Goal: Information Seeking & Learning: Learn about a topic

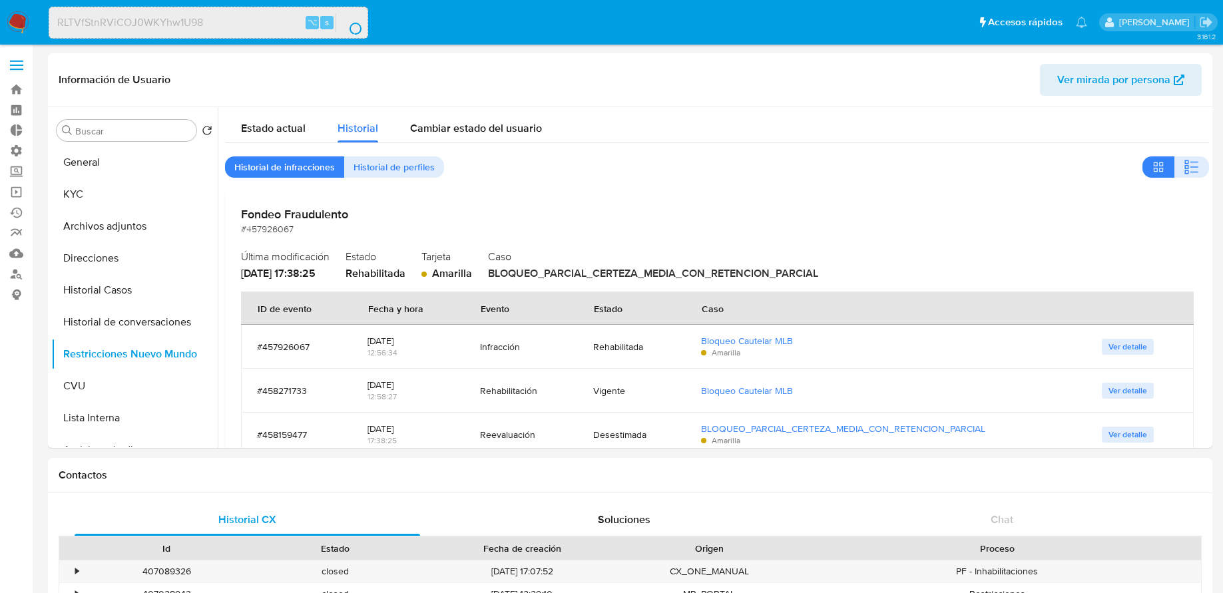
select select "10"
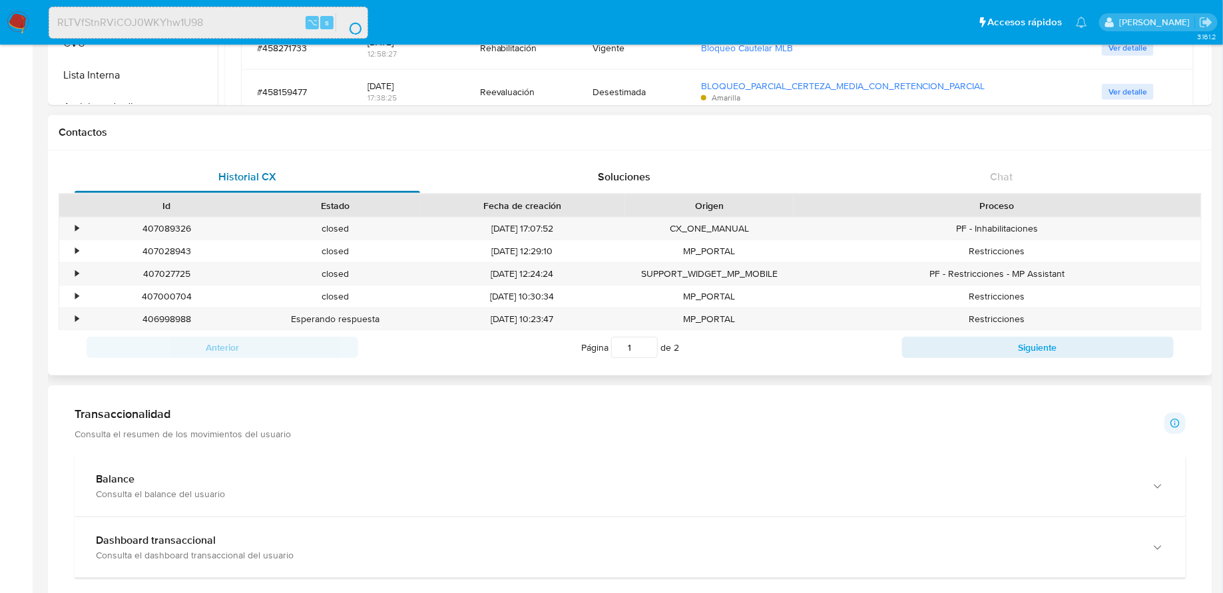
scroll to position [97, 0]
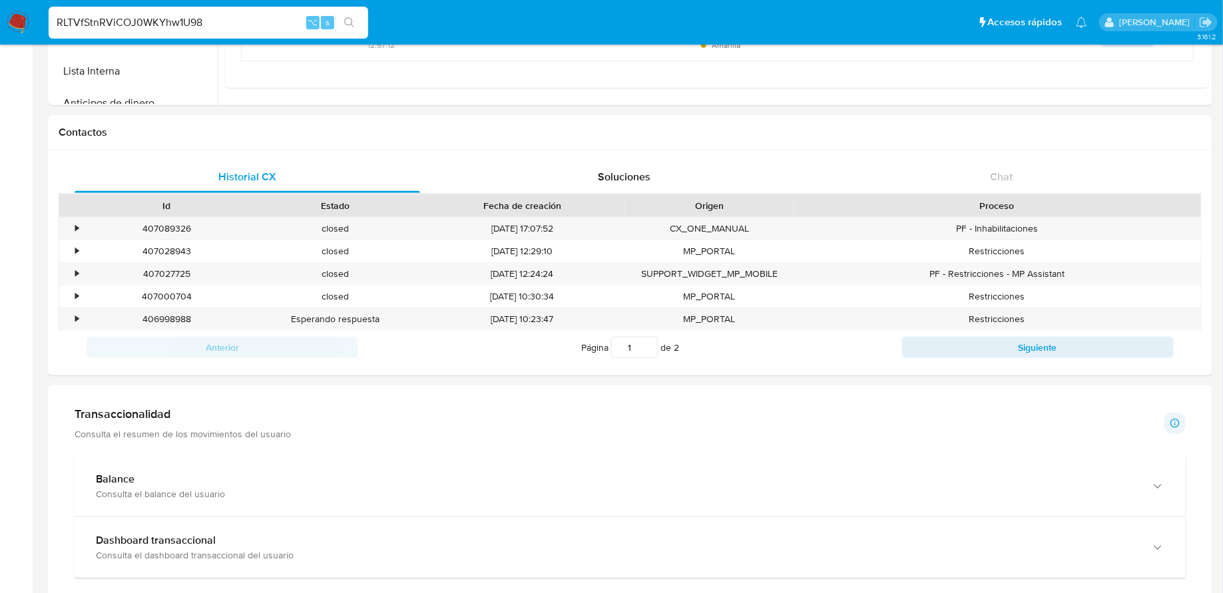
click at [232, 20] on input "RLTVfStnRViCOJ0WKYhw1U98" at bounding box center [209, 22] width 320 height 17
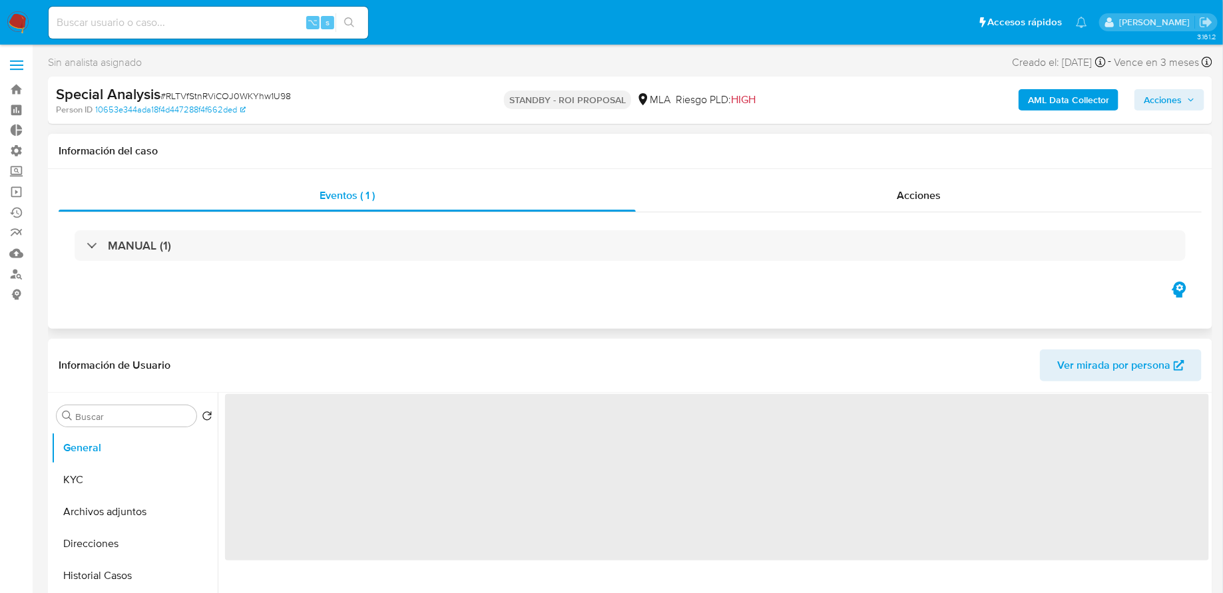
select select "10"
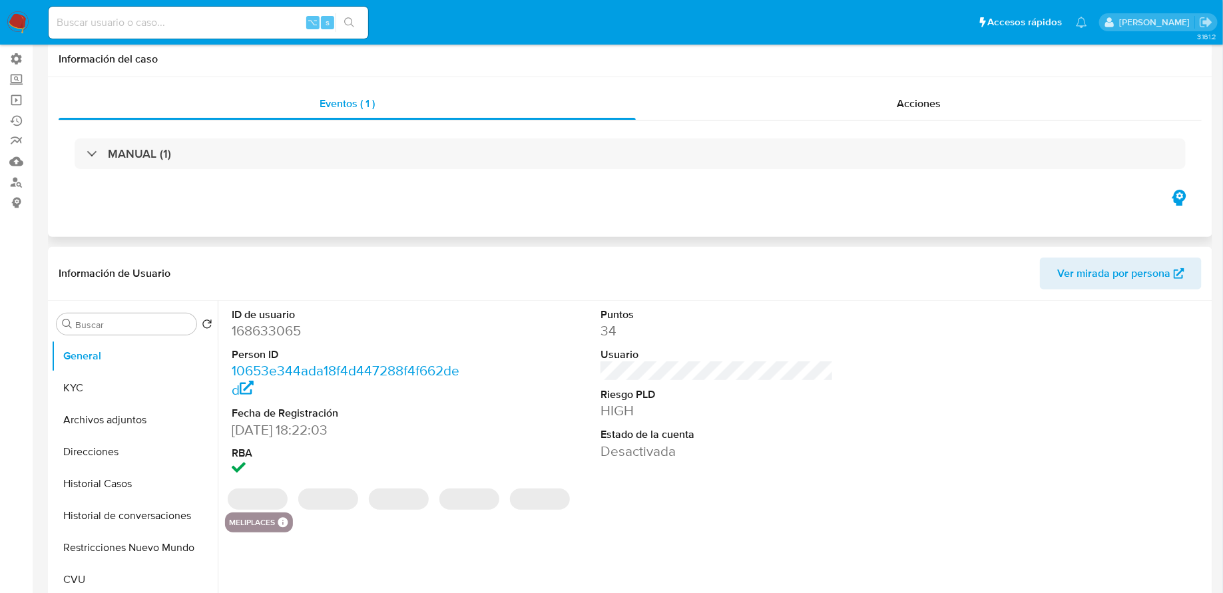
scroll to position [164, 0]
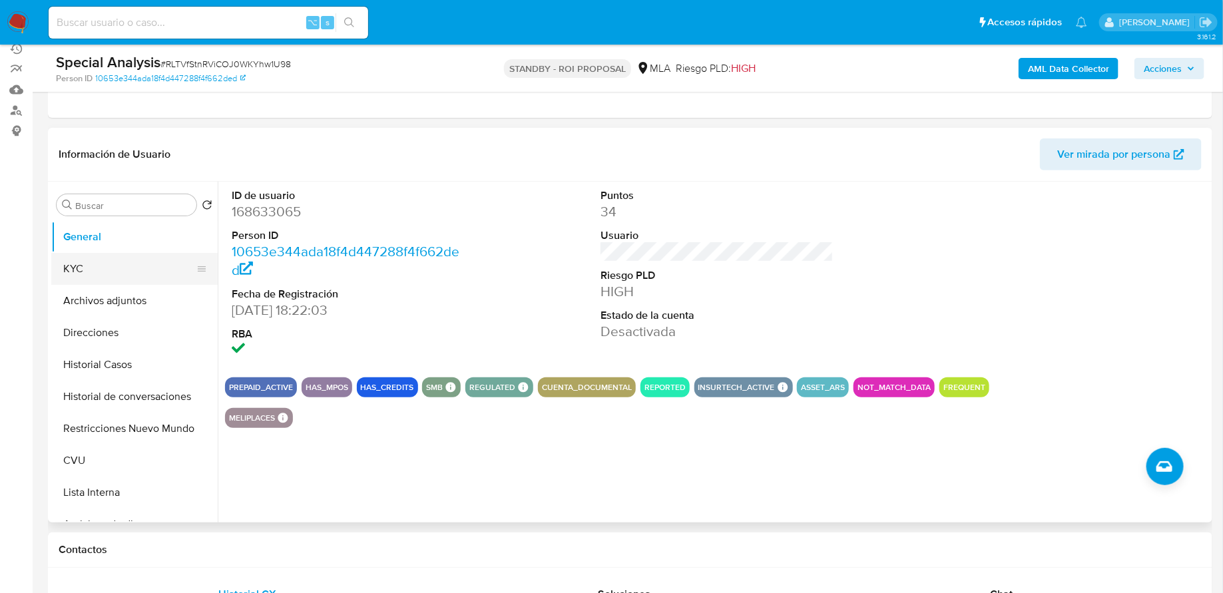
click at [119, 272] on button "KYC" at bounding box center [129, 269] width 156 height 32
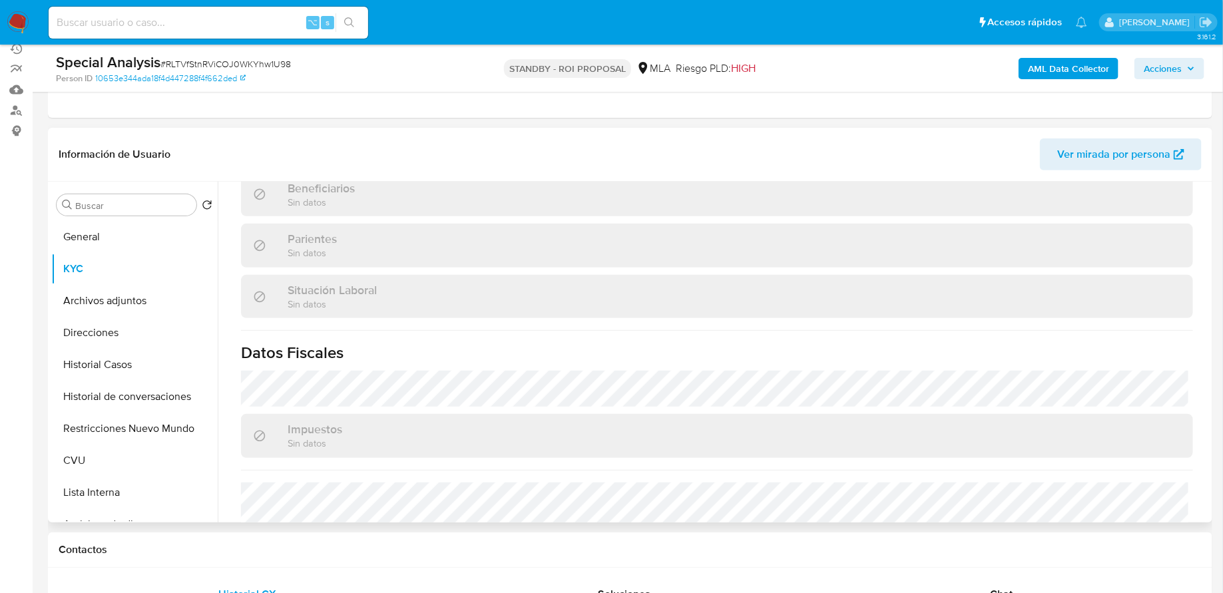
scroll to position [713, 0]
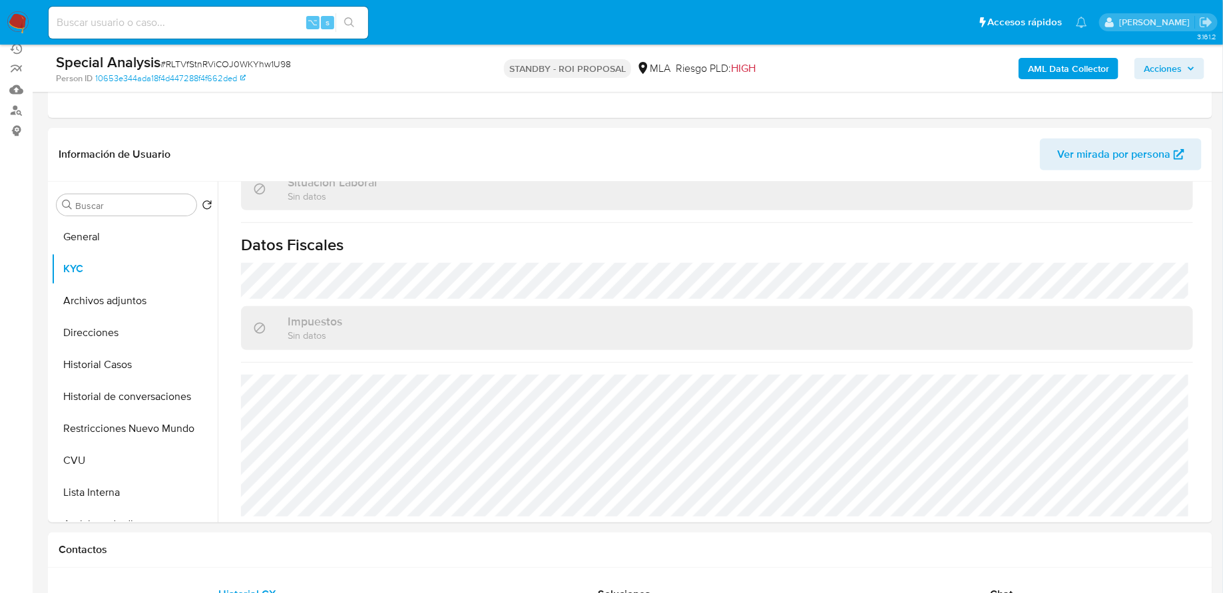
click at [172, 17] on input at bounding box center [209, 22] width 320 height 17
paste input "UxXuAprQL3Hi2RpXTFrZLLem"
type input "UxXuAprQL3Hi2RpXTFrZLLem"
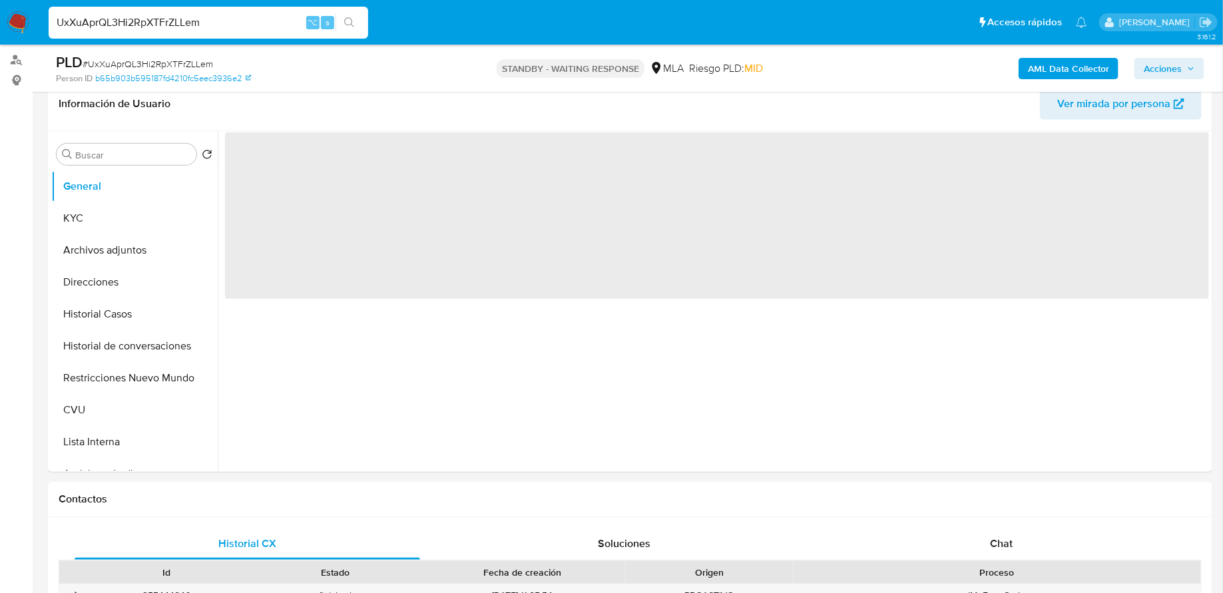
scroll to position [9, 0]
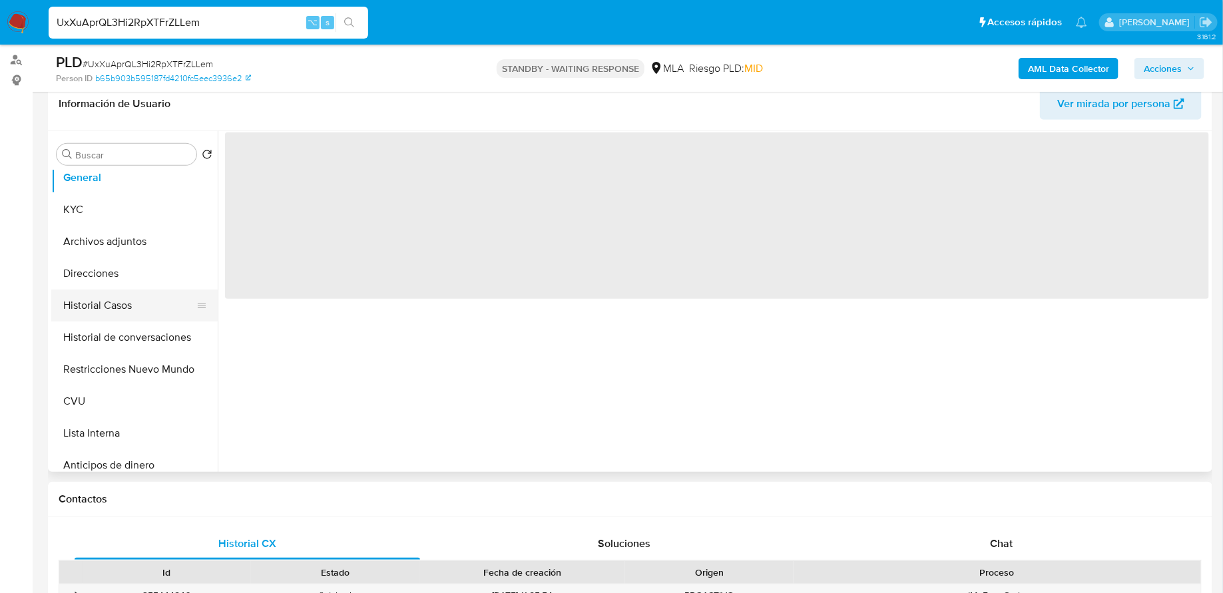
select select "10"
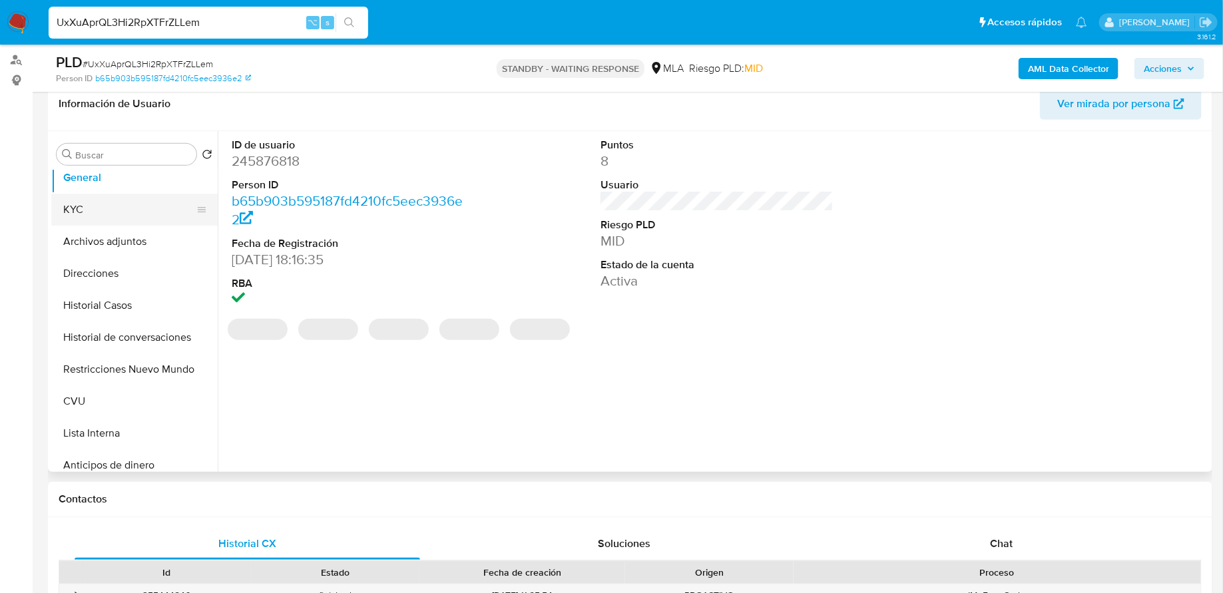
click at [121, 216] on button "KYC" at bounding box center [129, 210] width 156 height 32
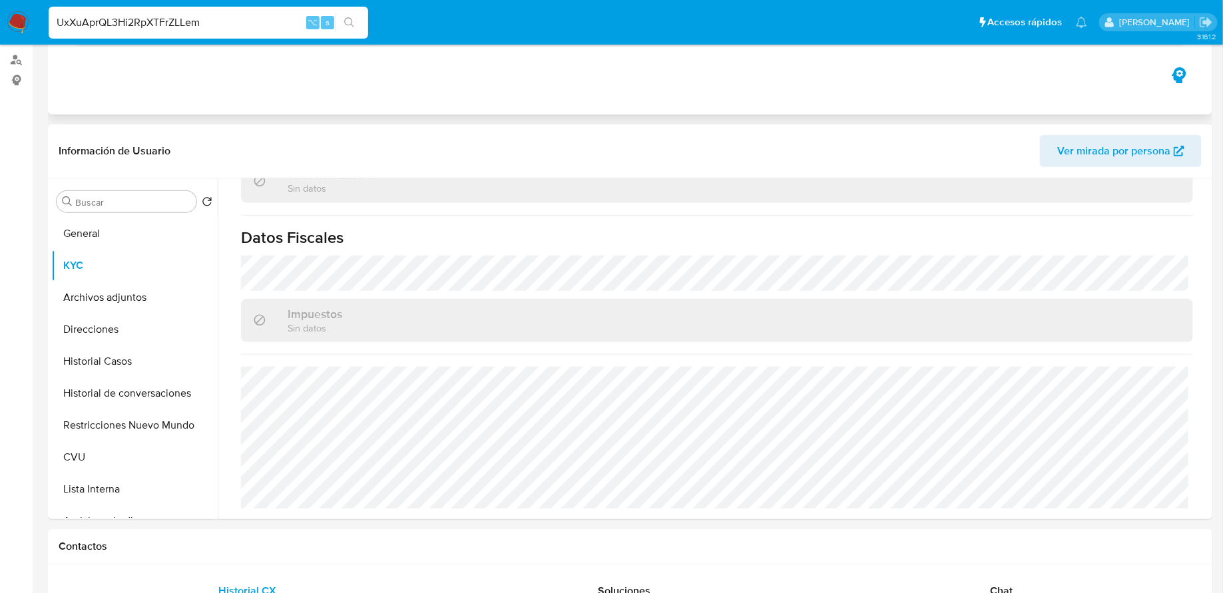
scroll to position [0, 0]
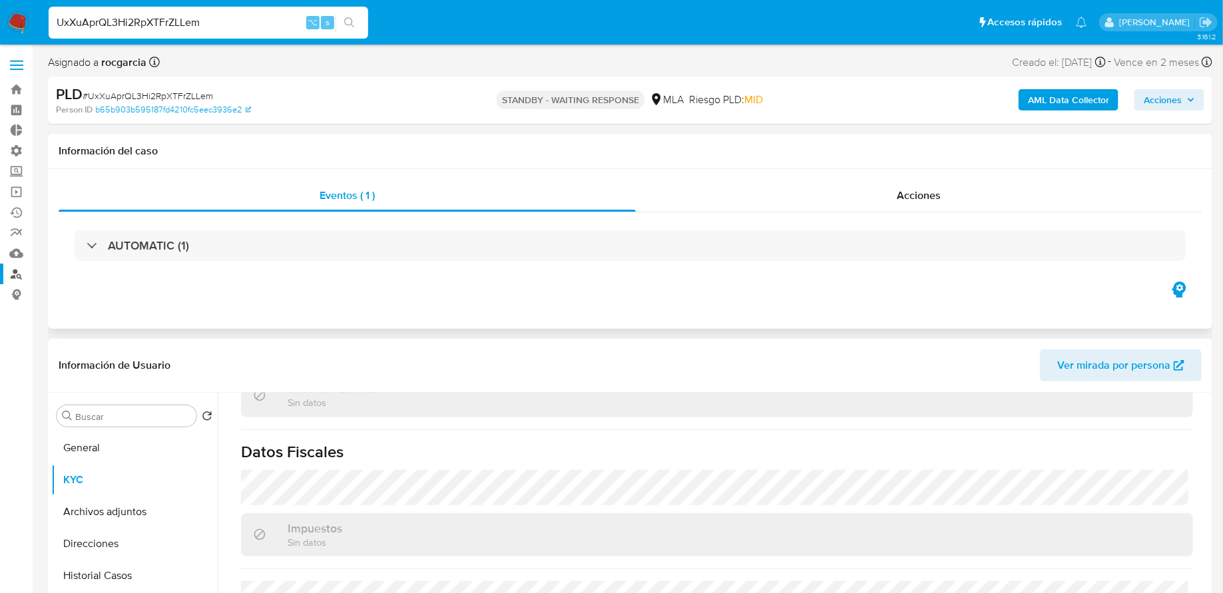
click at [17, 273] on link "Buscador de personas" at bounding box center [79, 274] width 158 height 21
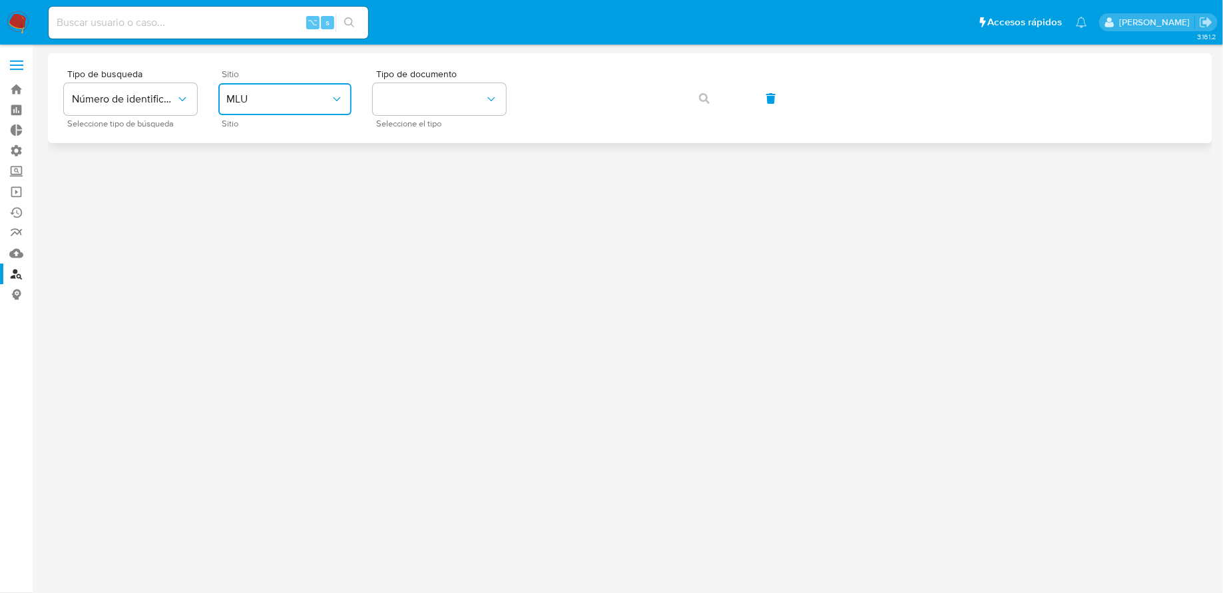
click at [286, 98] on span "MLU" at bounding box center [278, 99] width 104 height 13
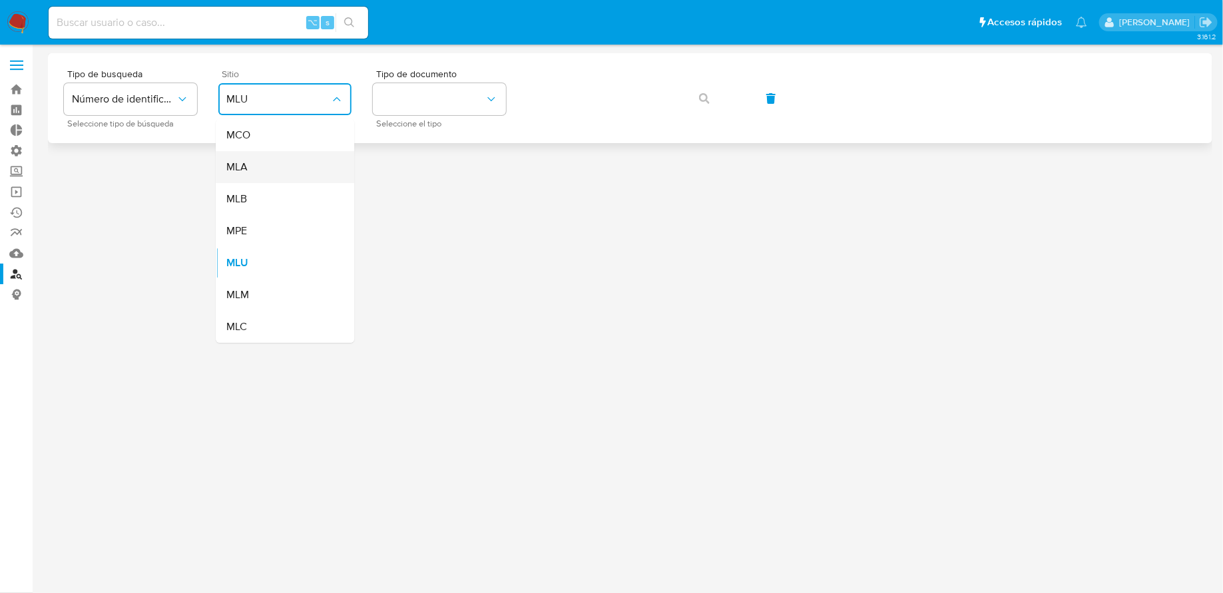
click at [259, 174] on div "MLA" at bounding box center [280, 167] width 109 height 32
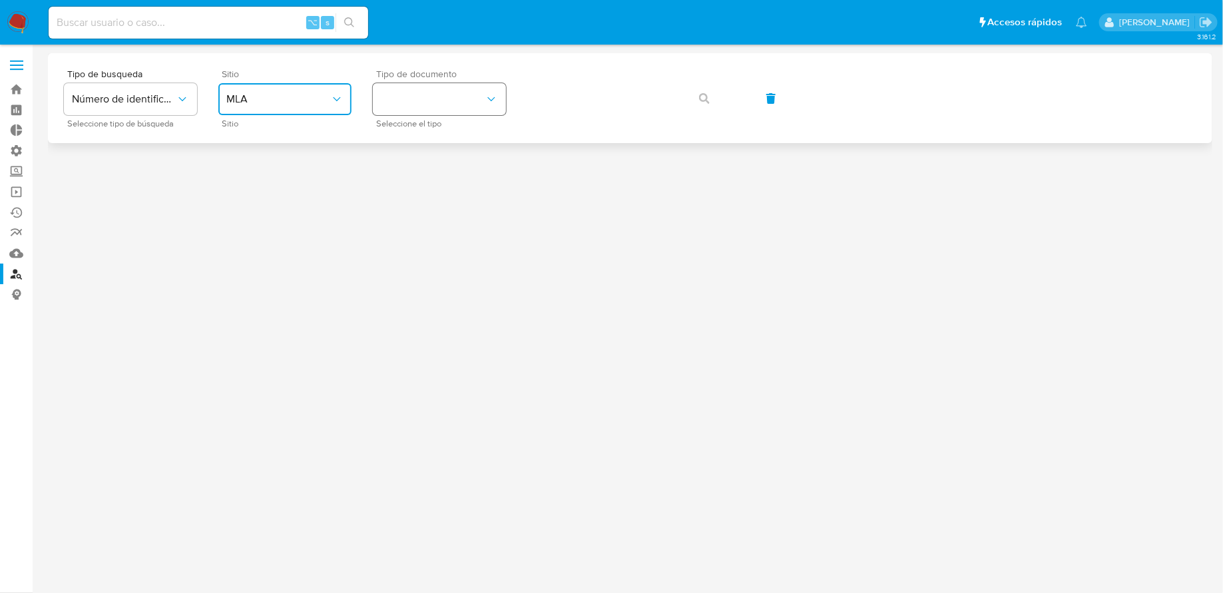
click at [452, 95] on button "identificationType" at bounding box center [439, 99] width 133 height 32
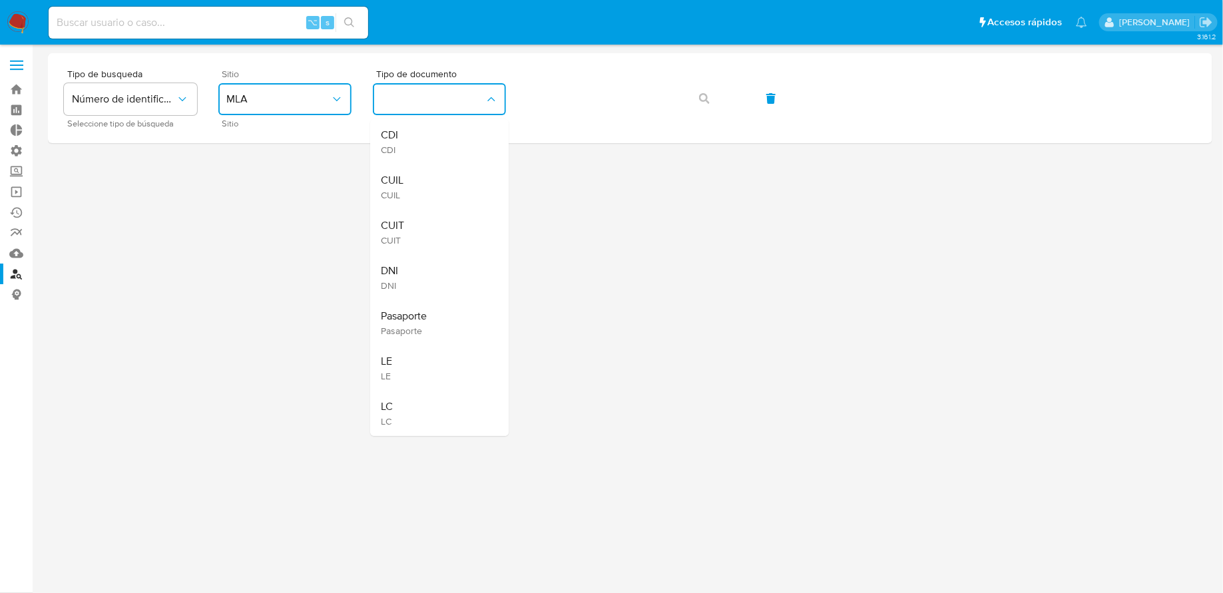
drag, startPoint x: 431, startPoint y: 179, endPoint x: 437, endPoint y: 173, distance: 8.5
click at [431, 179] on div "CUIL CUIL" at bounding box center [435, 186] width 109 height 45
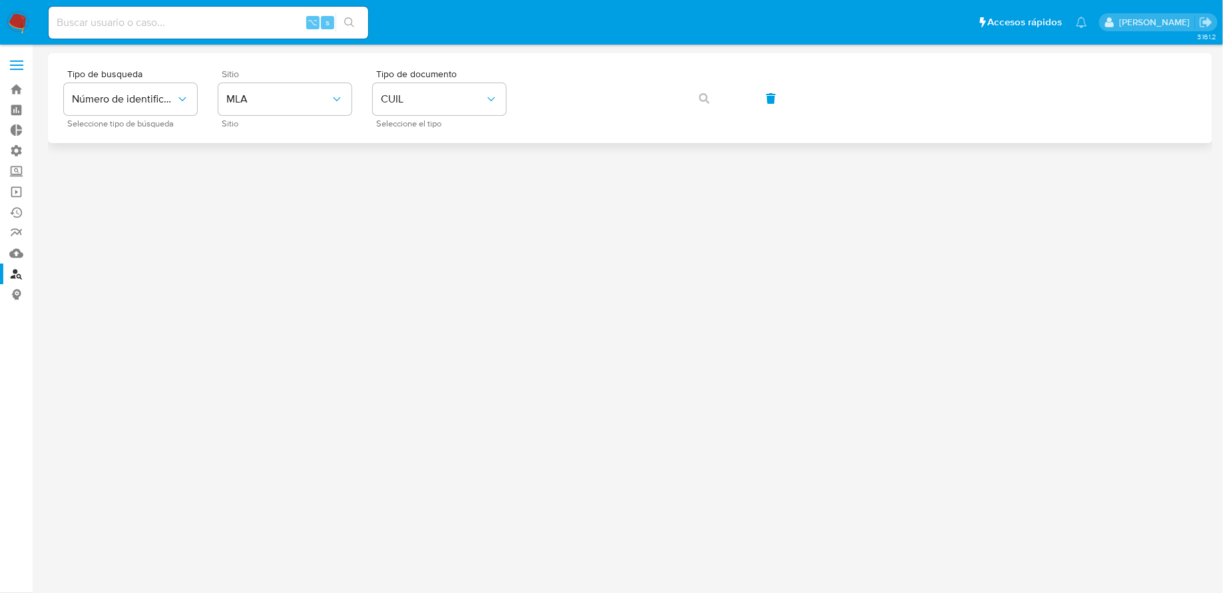
click at [597, 72] on div "Tipo de busqueda Número de identificación Seleccione tipo de búsqueda Sitio MLA…" at bounding box center [630, 98] width 1133 height 58
click at [701, 91] on span "button" at bounding box center [704, 98] width 11 height 29
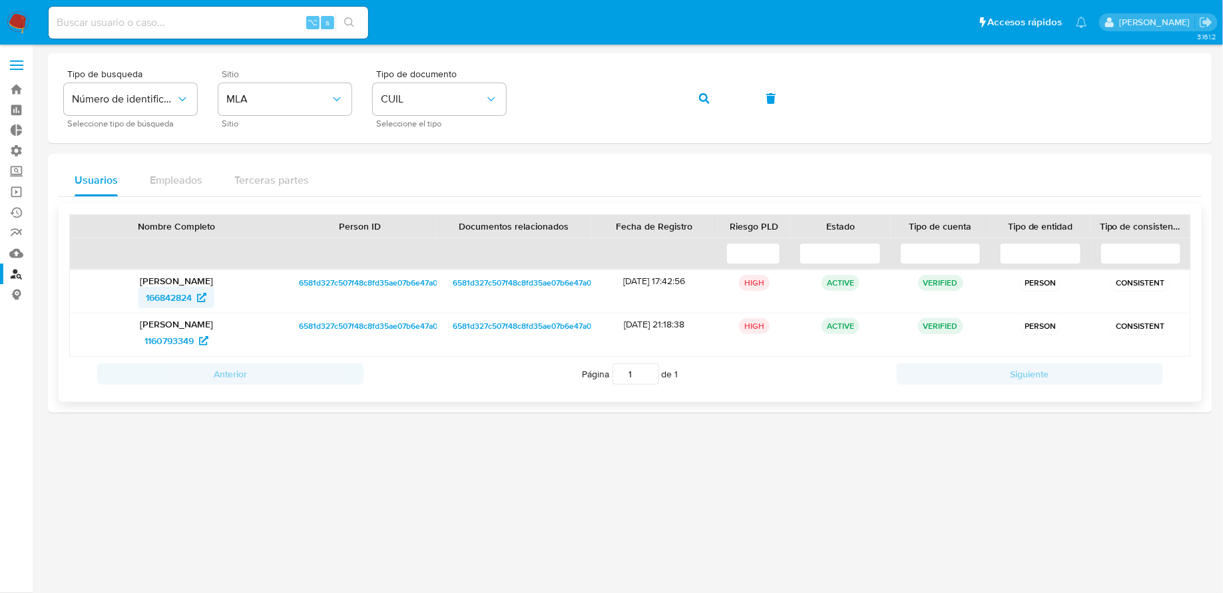
click at [170, 297] on span "166842824" at bounding box center [169, 297] width 46 height 21
click at [178, 339] on span "1160793349" at bounding box center [168, 340] width 49 height 21
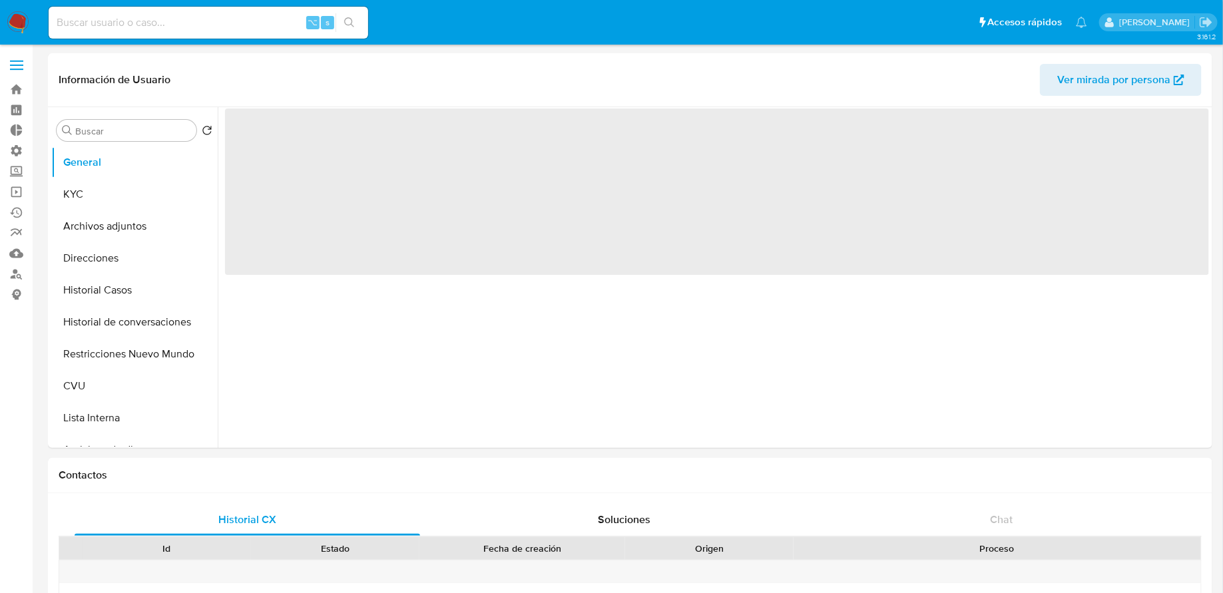
select select "10"
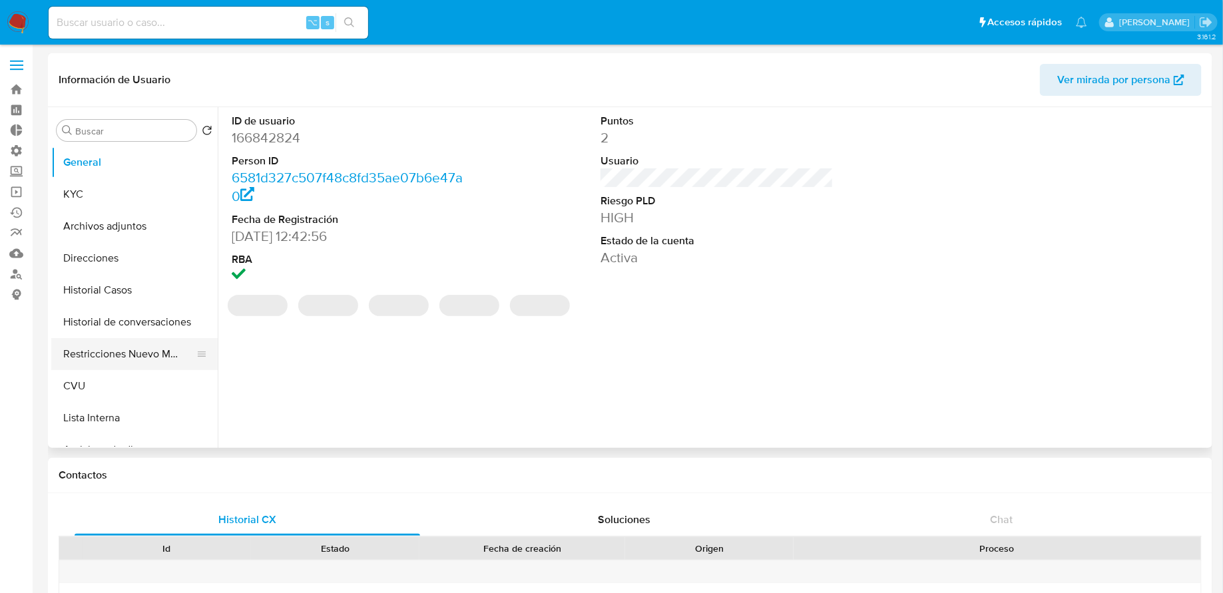
click at [123, 338] on ul "General KYC Archivos adjuntos Direcciones Historial Casos Historial de conversa…" at bounding box center [134, 296] width 166 height 300
click at [113, 340] on button "Restricciones Nuevo Mundo" at bounding box center [129, 354] width 156 height 32
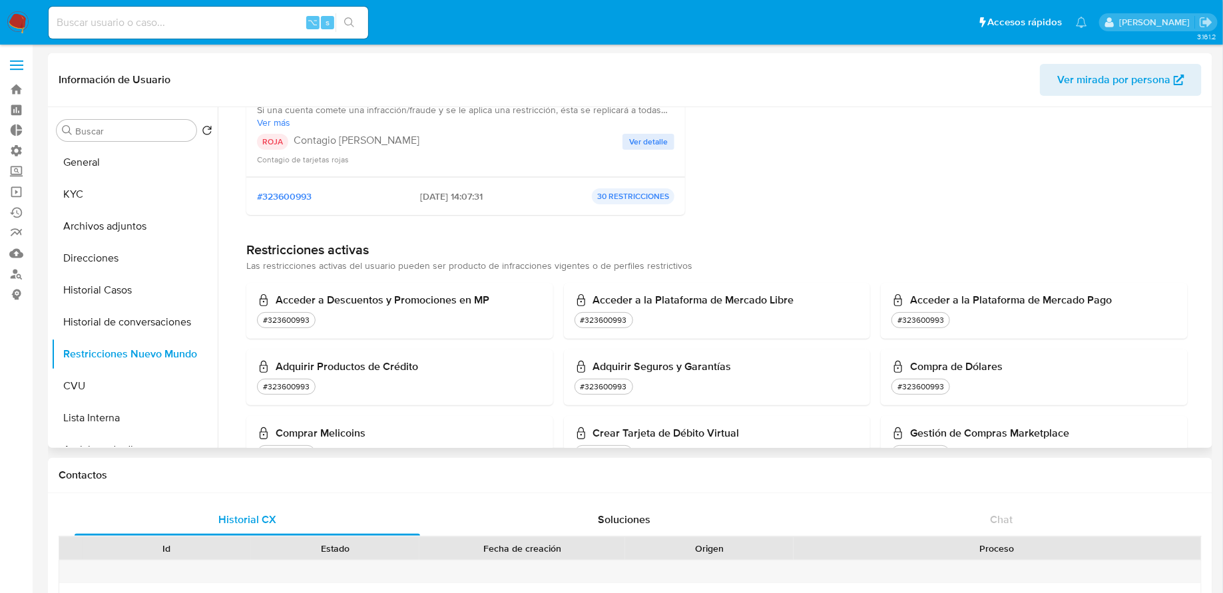
scroll to position [264, 0]
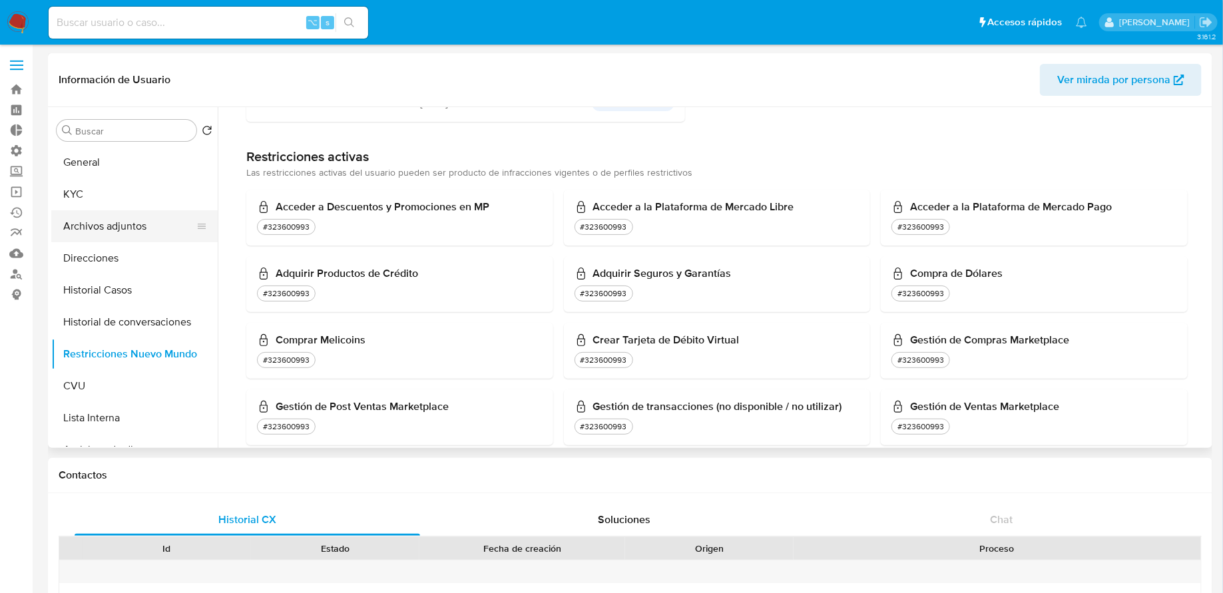
click at [130, 235] on button "Archivos adjuntos" at bounding box center [129, 226] width 156 height 32
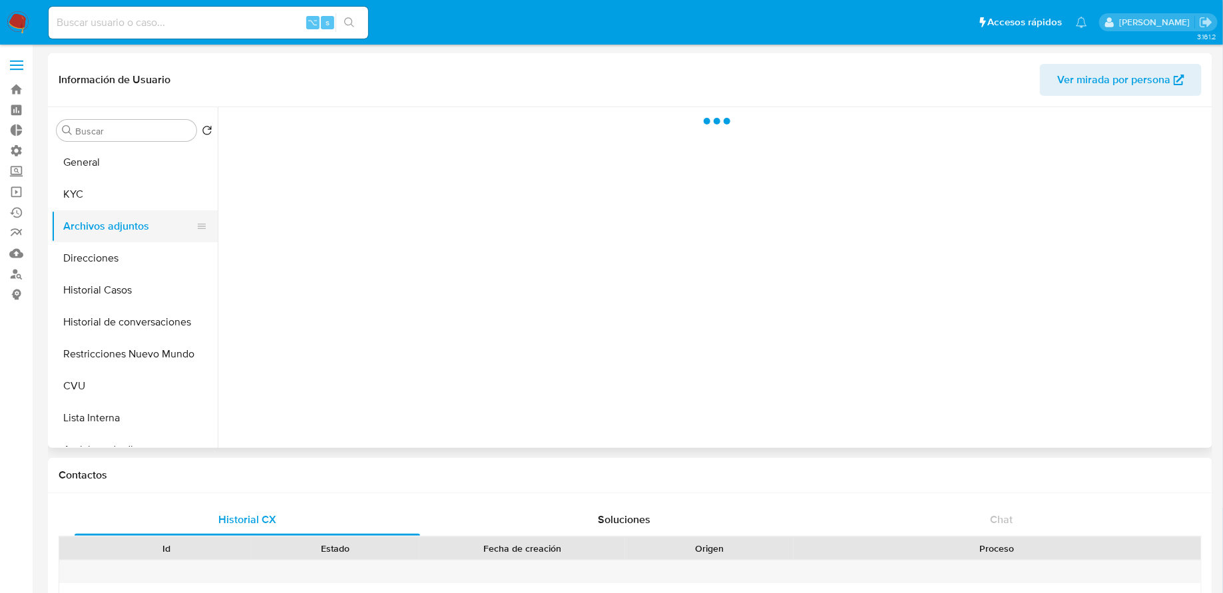
scroll to position [0, 0]
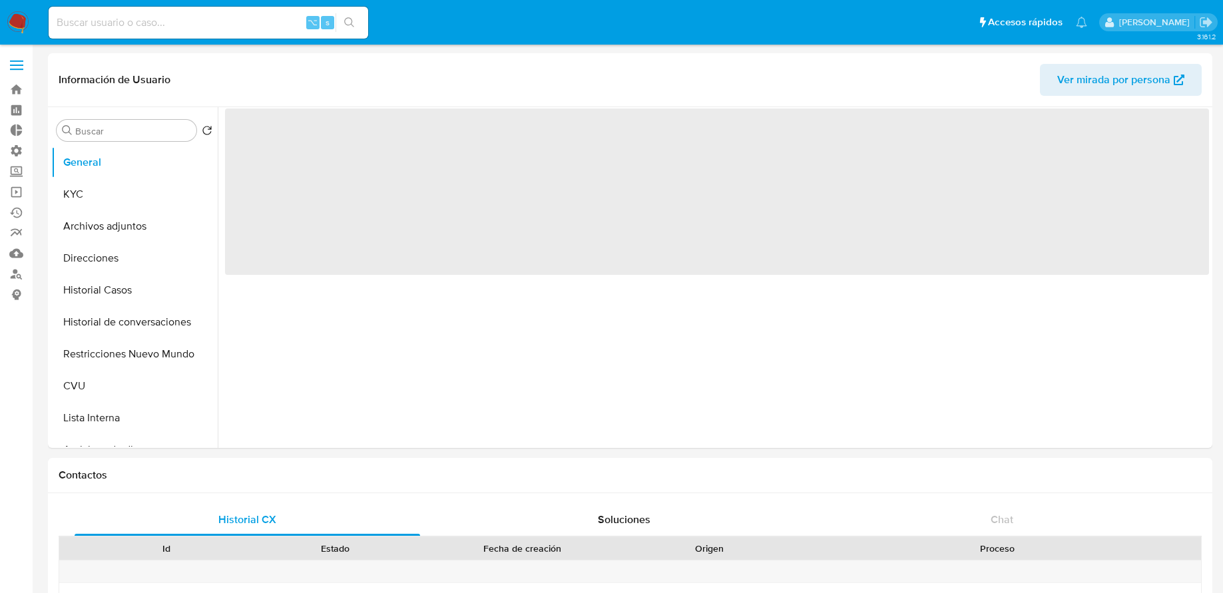
select select "10"
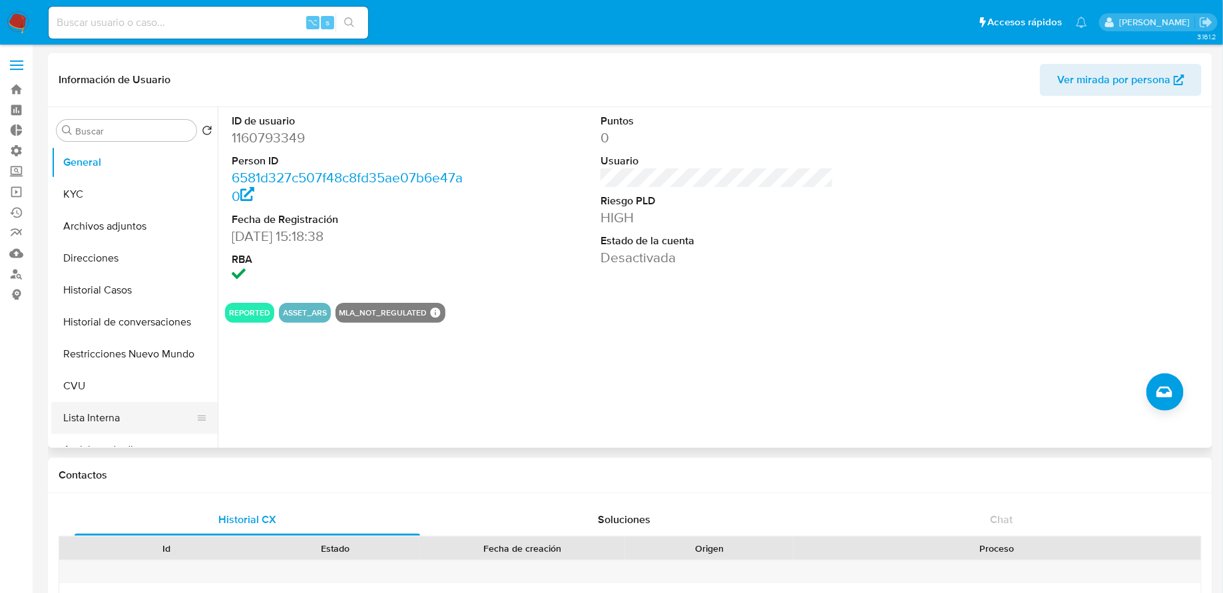
click at [131, 404] on button "Lista Interna" at bounding box center [129, 418] width 156 height 32
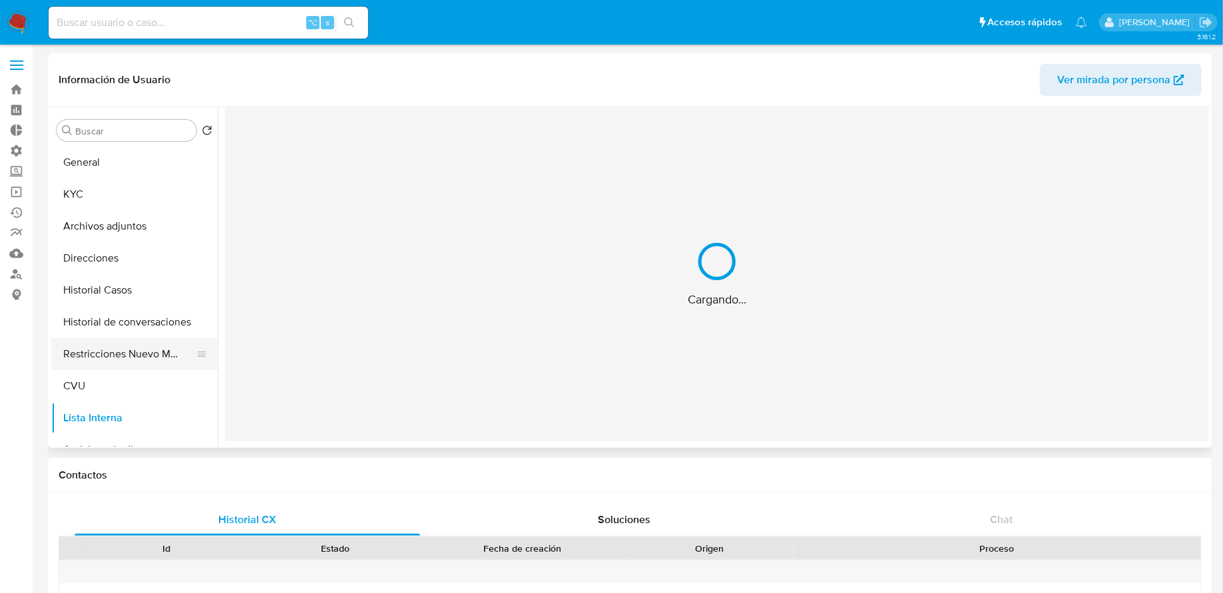
click at [129, 359] on button "Restricciones Nuevo Mundo" at bounding box center [129, 354] width 156 height 32
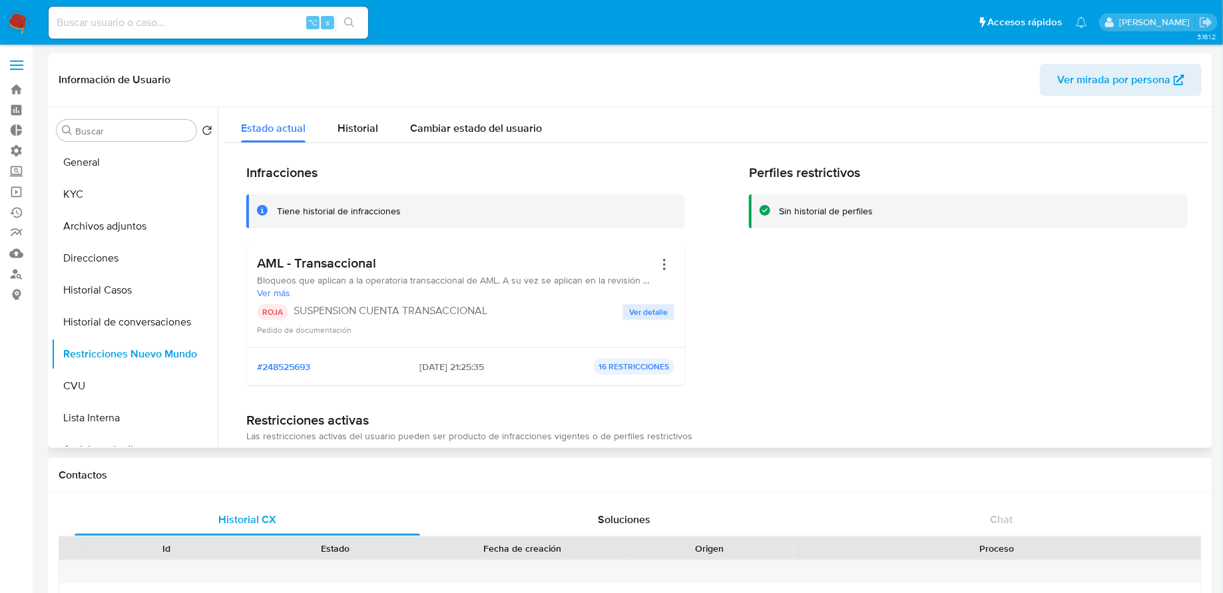
click at [304, 78] on header "Información de Usuario Ver mirada por persona" at bounding box center [630, 80] width 1143 height 32
click at [105, 303] on button "Historial Casos" at bounding box center [129, 290] width 156 height 32
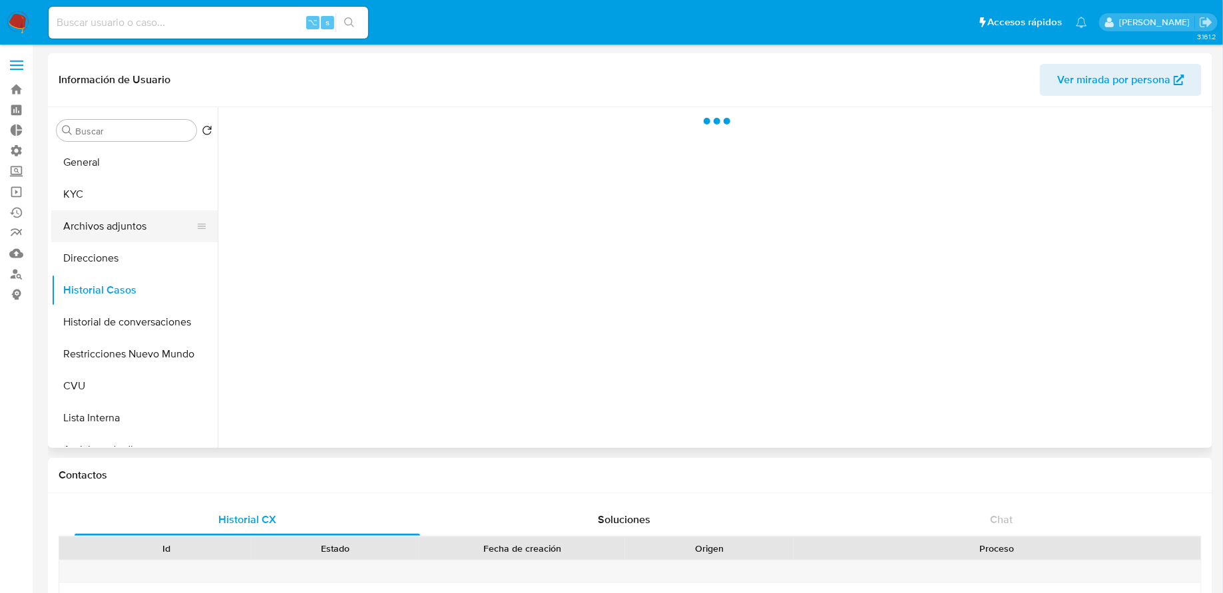
click at [119, 237] on button "Archivos adjuntos" at bounding box center [129, 226] width 156 height 32
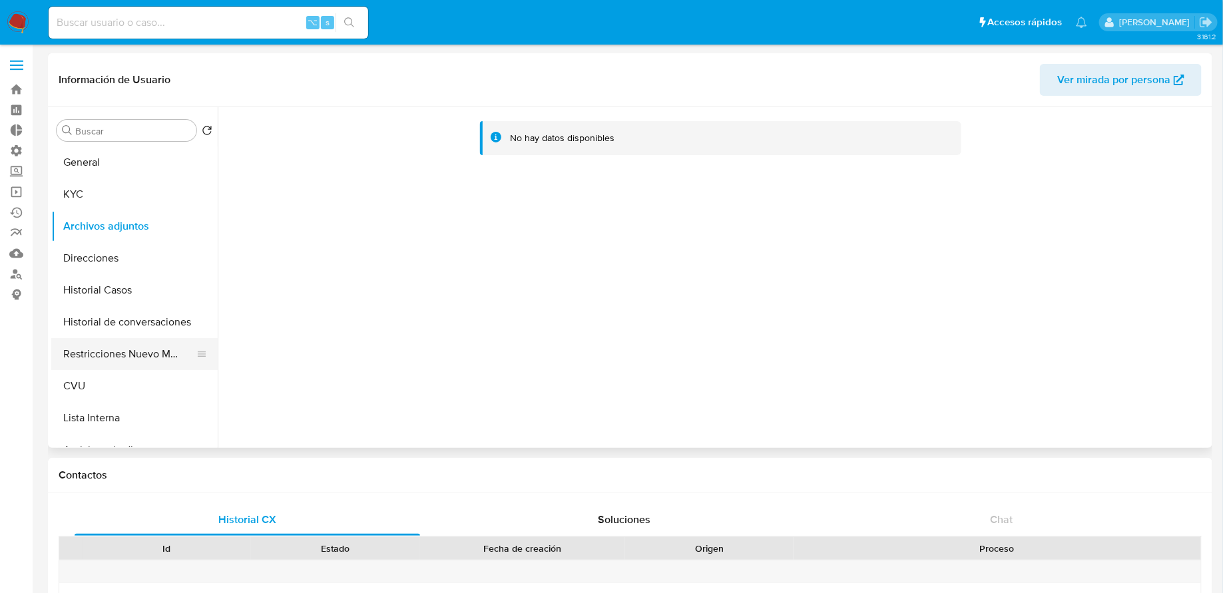
click at [114, 358] on button "Restricciones Nuevo Mundo" at bounding box center [129, 354] width 156 height 32
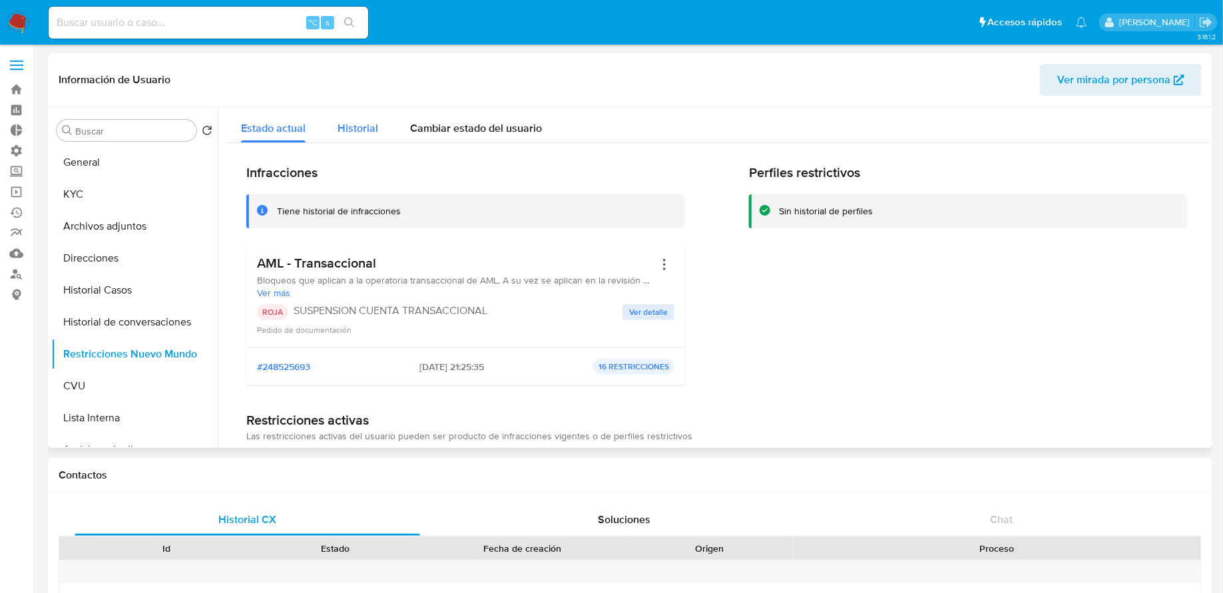
click at [338, 134] on span "Historial" at bounding box center [358, 128] width 41 height 15
